Goal: Find specific page/section

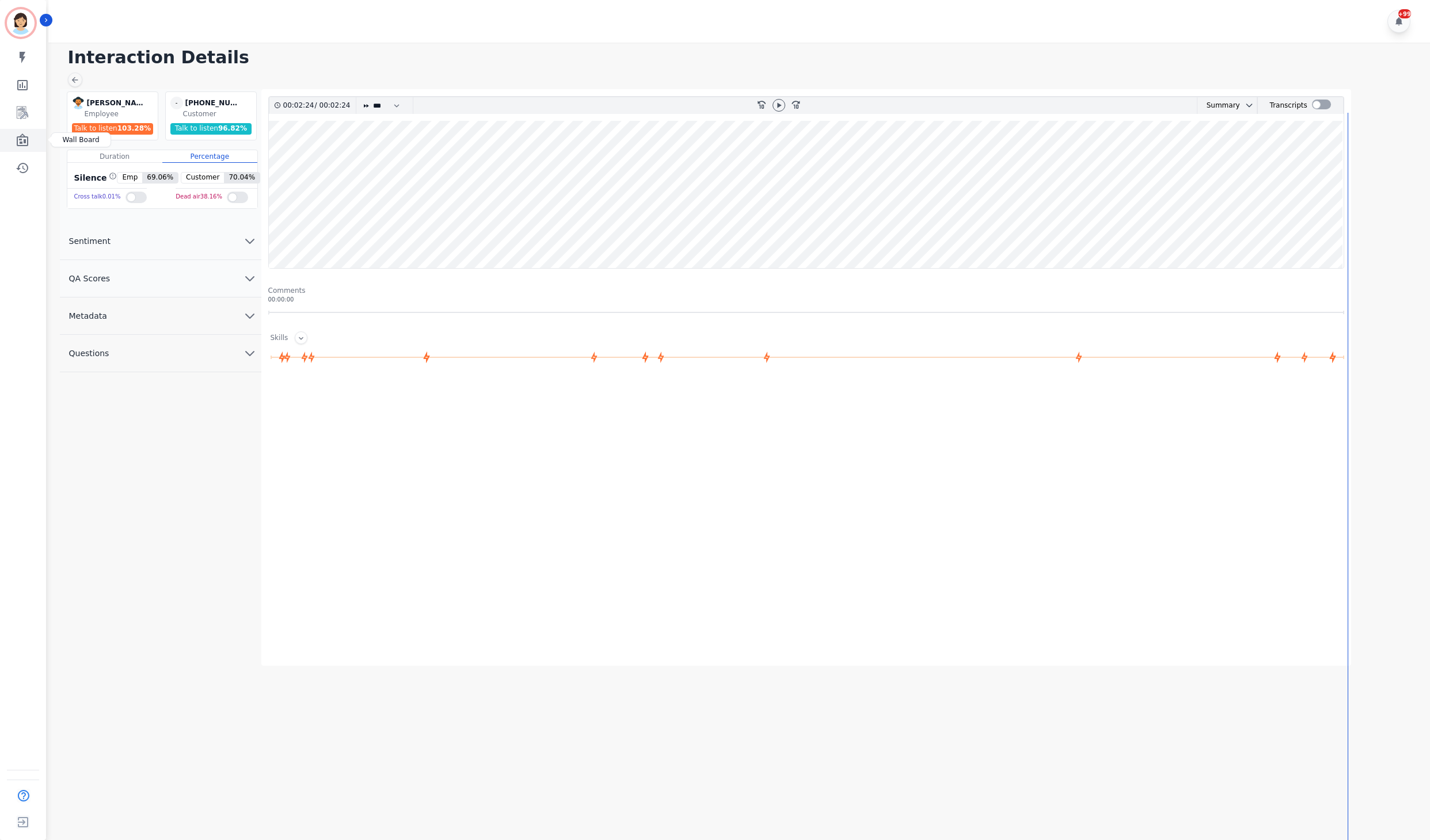
click at [14, 137] on link "Sidebar" at bounding box center [23, 140] width 44 height 23
